Goal: Navigation & Orientation: Go to known website

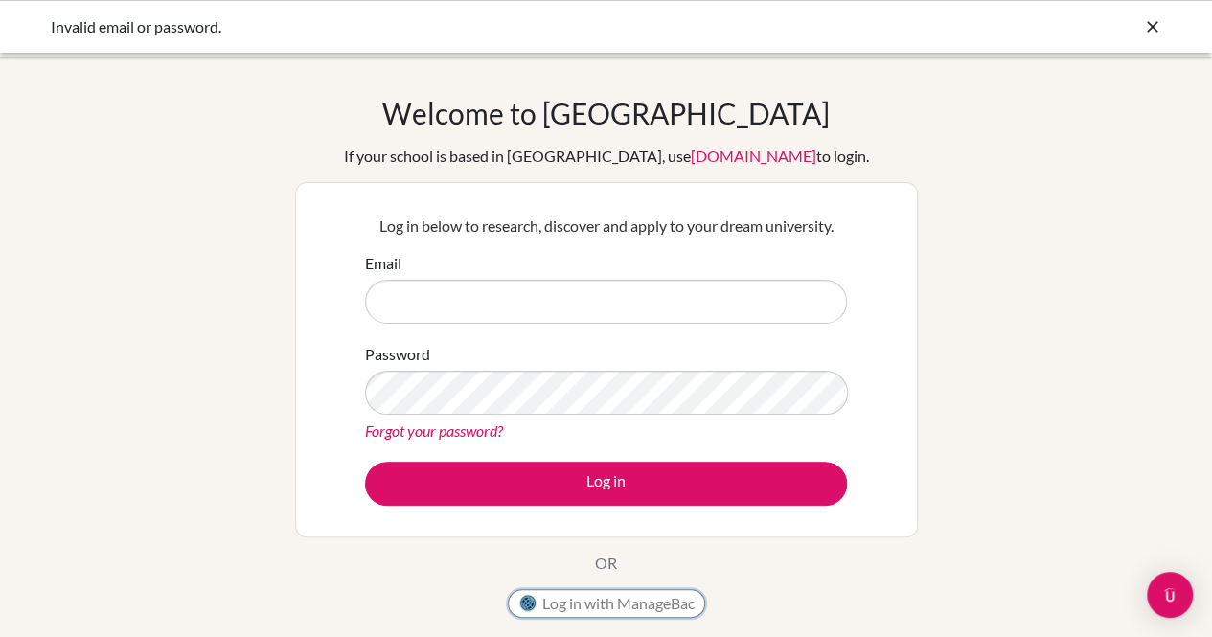
click at [585, 597] on button "Log in with ManageBac" at bounding box center [606, 603] width 197 height 29
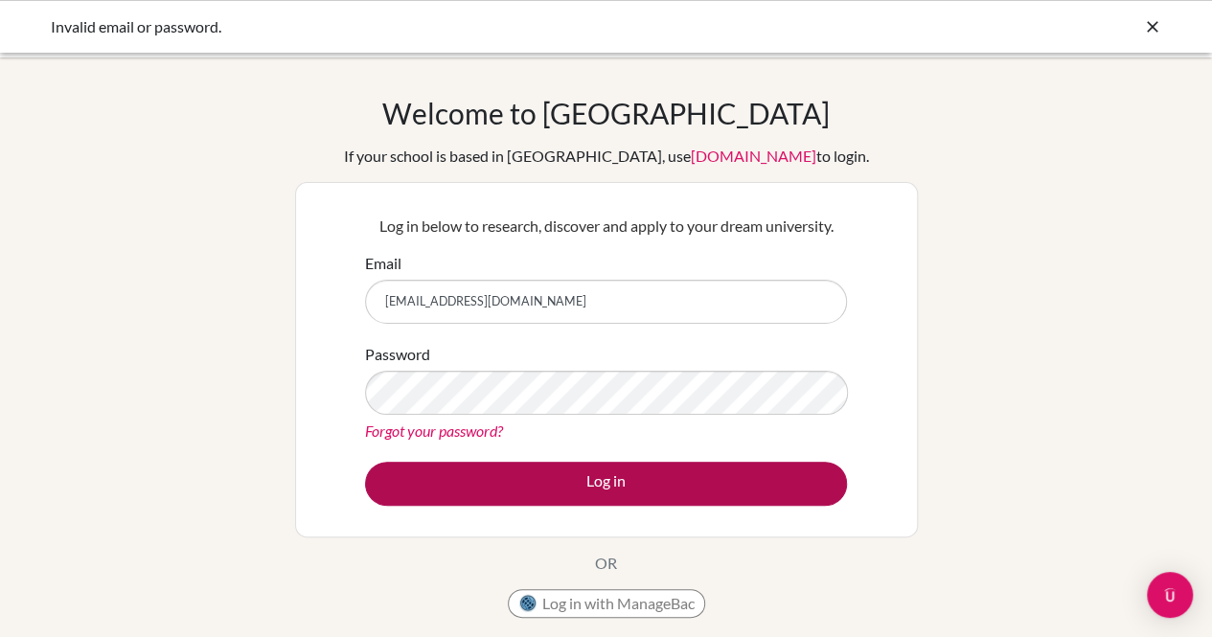
click at [502, 480] on button "Log in" at bounding box center [606, 484] width 482 height 44
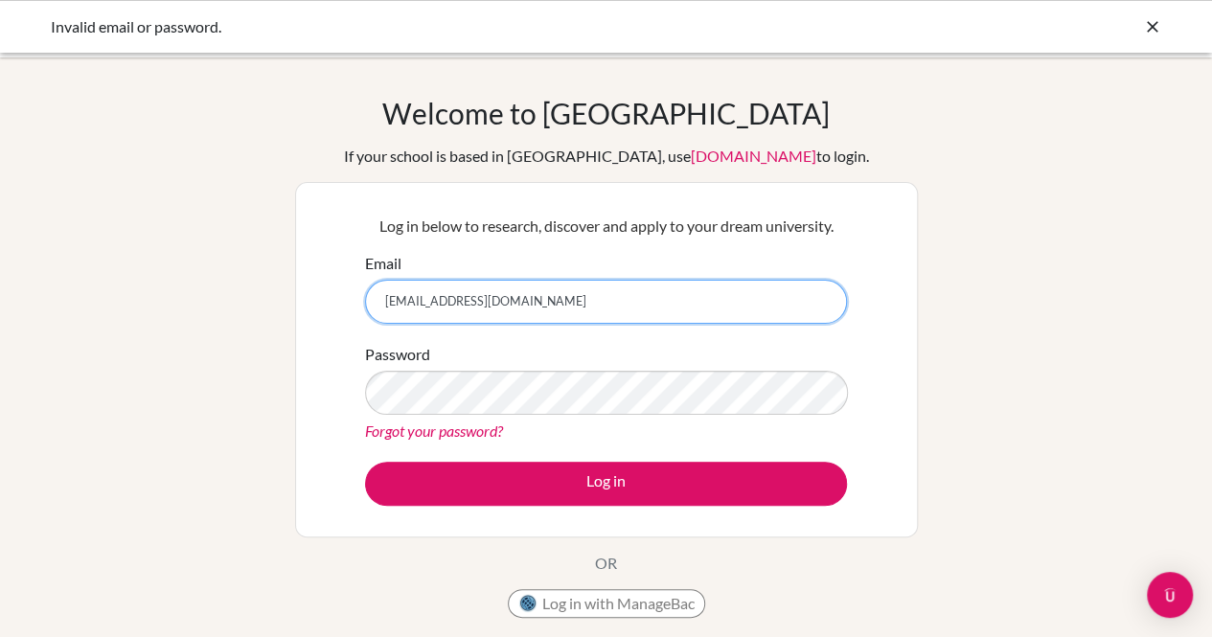
drag, startPoint x: 559, startPoint y: 285, endPoint x: 0, endPoint y: 246, distance: 560.7
click at [0, 246] on div "Welcome to BridgeU If your school is based in China, use app.bridge-u.com.cn to…" at bounding box center [606, 409] width 1212 height 626
